Goal: Task Accomplishment & Management: Use online tool/utility

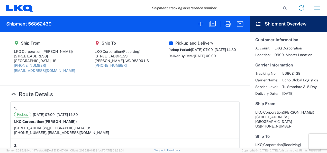
scroll to position [154, 0]
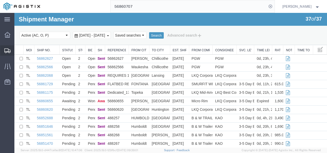
click at [18, 50] on span "Shipments" at bounding box center [16, 50] width 4 height 10
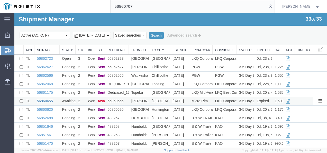
click at [43, 101] on link "56860655" at bounding box center [45, 101] width 16 height 4
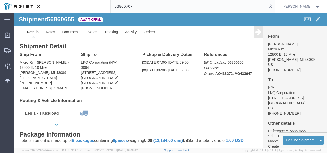
click div "Shipment Detail Ship From Micro Rim ([PERSON_NAME]) [STREET_ADDRESS] [PHONE_NUM…"
click link "Rates"
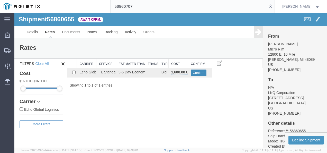
click at [199, 75] on button "Confirm" at bounding box center [199, 72] width 16 height 7
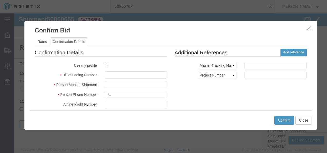
click at [155, 66] on div at bounding box center [136, 65] width 70 height 7
click at [148, 76] on input "text" at bounding box center [136, 74] width 62 height 7
type input "39213987979898"
type input "72139821398798"
type input "9872139821983987"
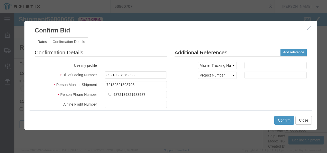
drag, startPoint x: 212, startPoint y: 93, endPoint x: 254, endPoint y: 113, distance: 46.5
click at [214, 94] on div "Confirmation Details Use my profile Bill of Lading Number 39213987979898 Person…" at bounding box center [171, 109] width 280 height 120
click at [278, 119] on button "Confirm" at bounding box center [284, 120] width 20 height 9
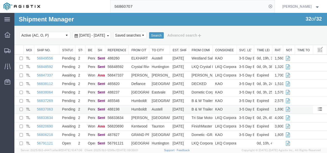
scroll to position [103, 0]
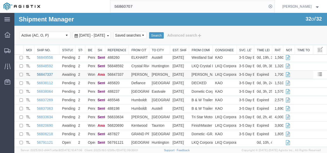
click at [41, 73] on link "56847337" at bounding box center [45, 74] width 16 height 4
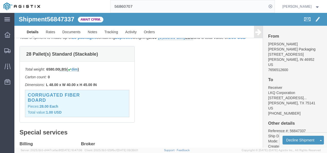
click div "28 Pallet(s) Standard (Stackable) Total weight: 6580.00 LBS ( dim ) Carton coun…"
click link "Rates"
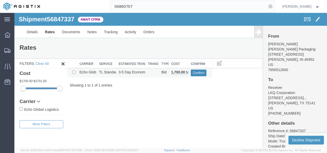
click at [198, 74] on button "Confirm" at bounding box center [199, 72] width 16 height 7
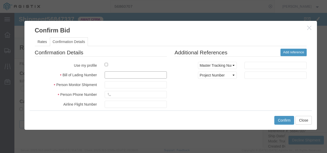
click at [131, 72] on input "text" at bounding box center [136, 74] width 62 height 7
type input "19283987213987219372138"
type input "198732987213987"
type input "9872198732187"
click at [194, 90] on div "Confirmation Details Use my profile Bill of Lading Number 192839872139872193721…" at bounding box center [171, 109] width 280 height 120
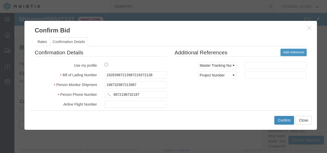
click at [290, 117] on button "Confirm" at bounding box center [284, 120] width 20 height 9
